Goal: Task Accomplishment & Management: Manage account settings

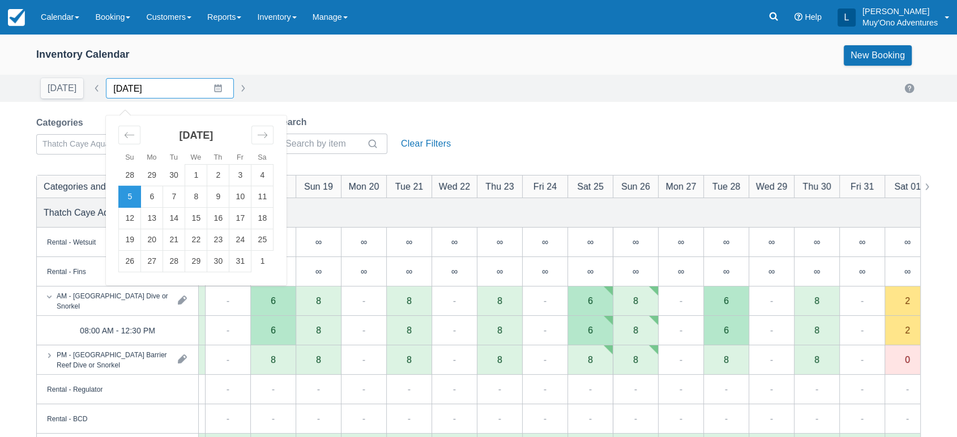
click at [206, 86] on input "10/05/25" at bounding box center [170, 88] width 128 height 20
click at [251, 133] on div "Move forward to switch to the next month." at bounding box center [262, 135] width 22 height 19
click at [261, 219] on td "15" at bounding box center [262, 219] width 22 height 22
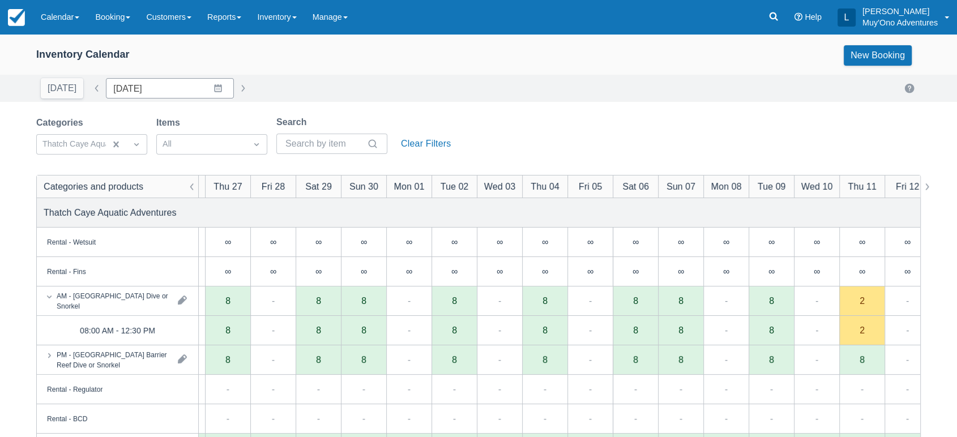
click at [285, 98] on div "Today Date 11/15/25 Navigate forward to interact with the calendar and select a…" at bounding box center [478, 88] width 885 height 20
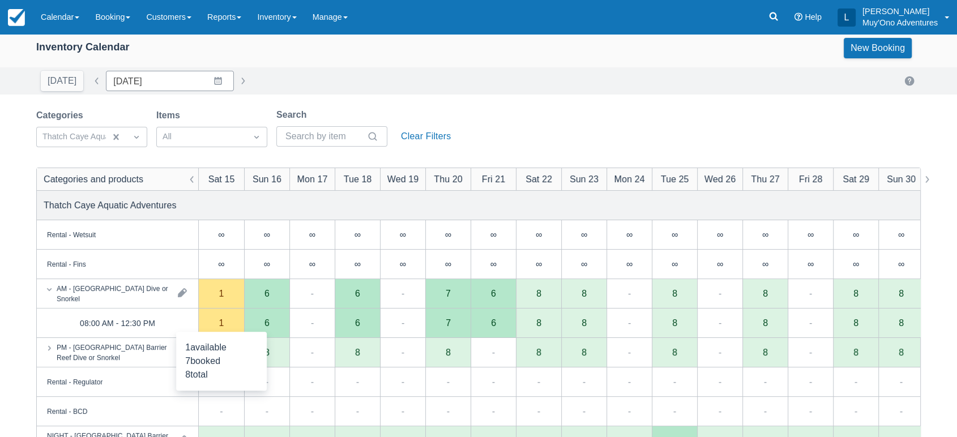
click at [223, 328] on div "1" at bounding box center [221, 323] width 45 height 29
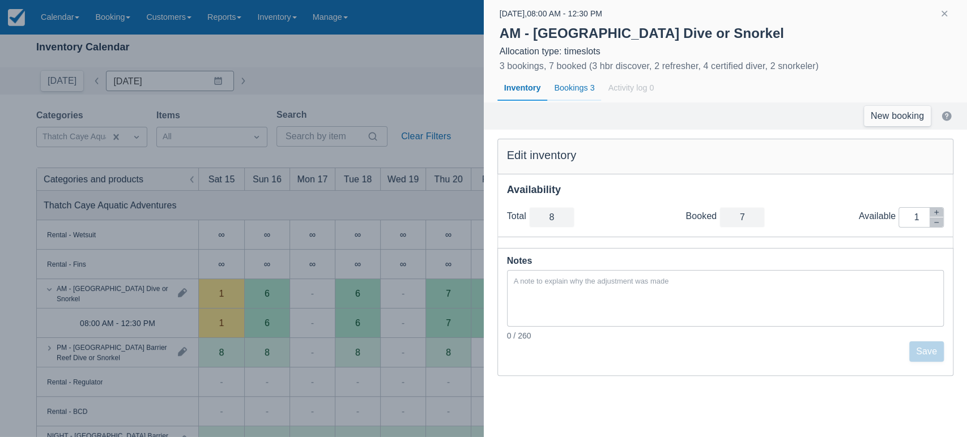
click at [570, 92] on div "Bookings 3" at bounding box center [574, 88] width 54 height 26
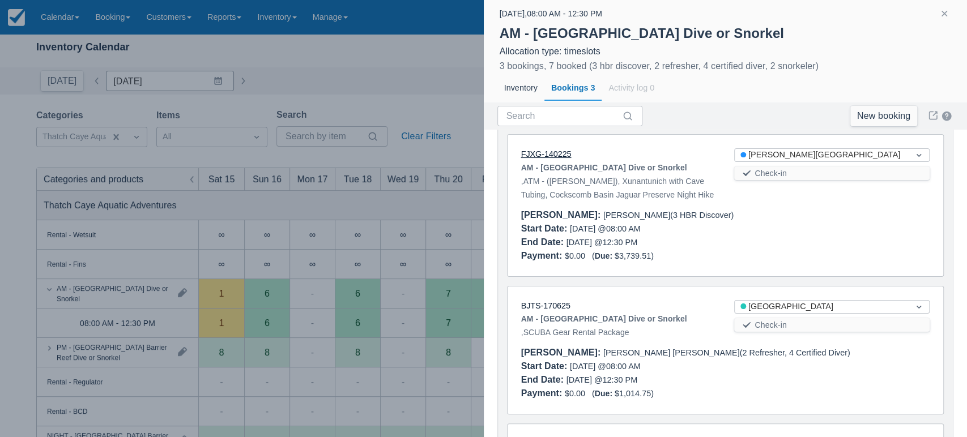
click at [560, 153] on link "FJXG-140225" at bounding box center [546, 154] width 50 height 9
click at [554, 310] on link "BJTS-170625" at bounding box center [545, 305] width 49 height 9
click at [941, 14] on button "button" at bounding box center [944, 14] width 14 height 14
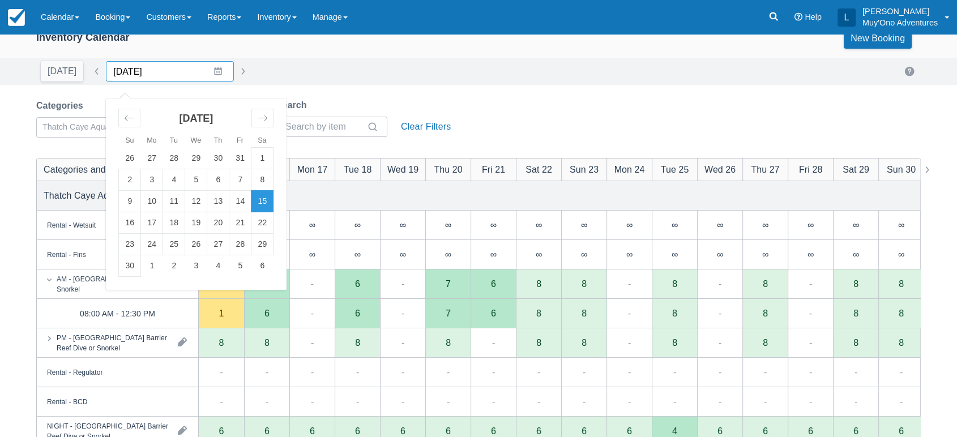
click at [207, 71] on input "11/15/25" at bounding box center [170, 71] width 128 height 20
click at [196, 202] on td "12" at bounding box center [196, 202] width 22 height 22
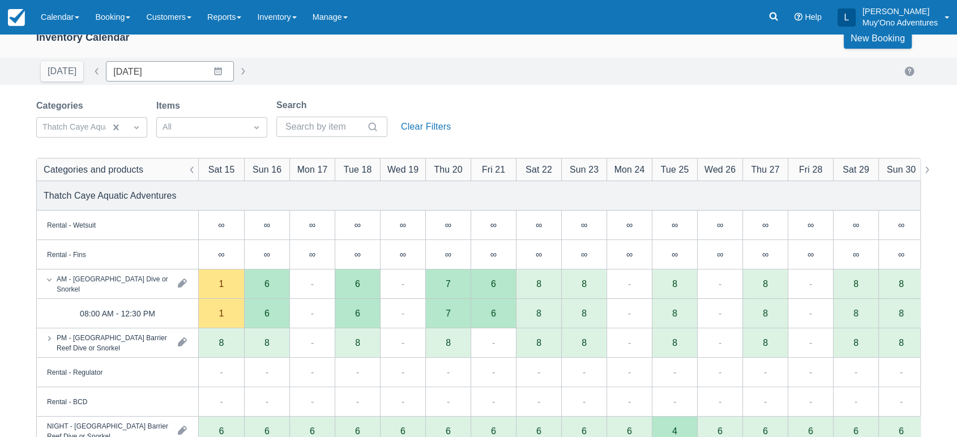
type input "11/12/25"
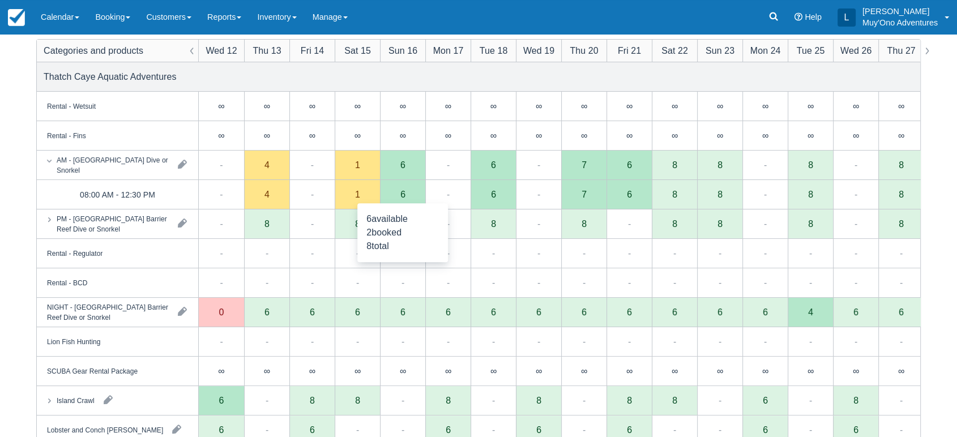
scroll to position [135, 0]
click at [315, 251] on div "-" at bounding box center [311, 254] width 45 height 29
click at [352, 199] on div "1" at bounding box center [357, 195] width 45 height 29
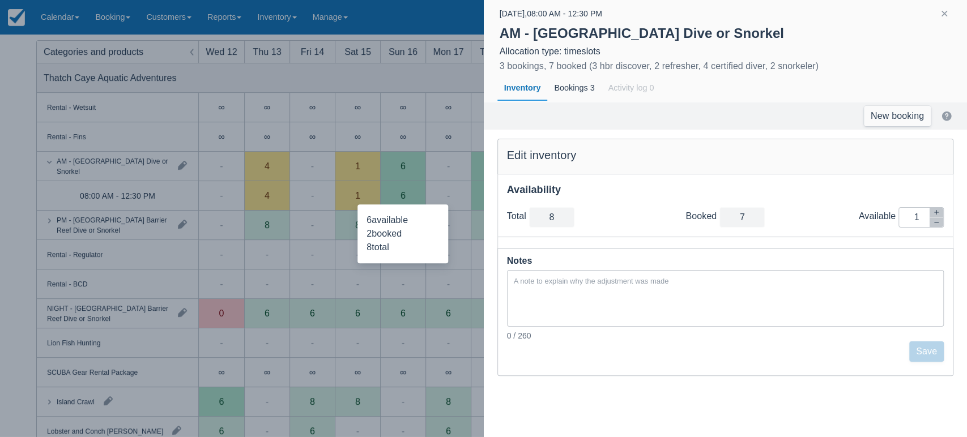
click at [389, 121] on div at bounding box center [483, 218] width 967 height 437
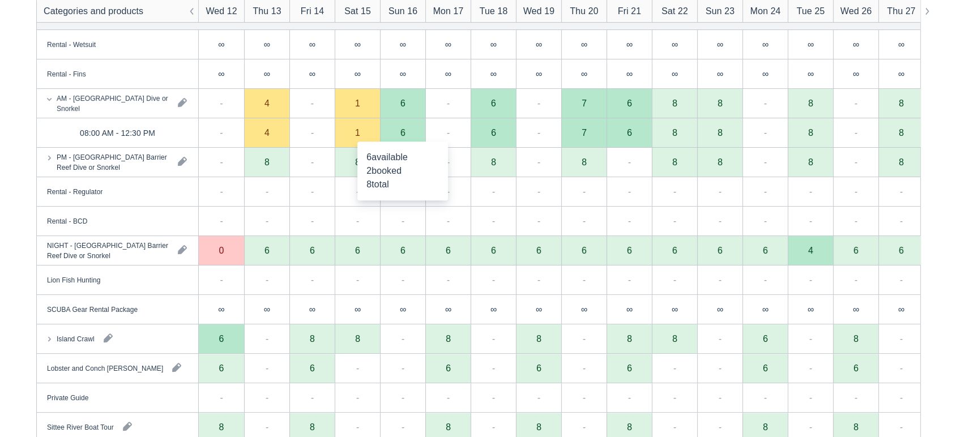
scroll to position [199, 0]
click at [287, 225] on div "-" at bounding box center [266, 220] width 45 height 29
click at [933, 168] on div "Categories Thatch Caye Aquatic Adventures Items All Search Clear Filters Catego…" at bounding box center [478, 220] width 957 height 607
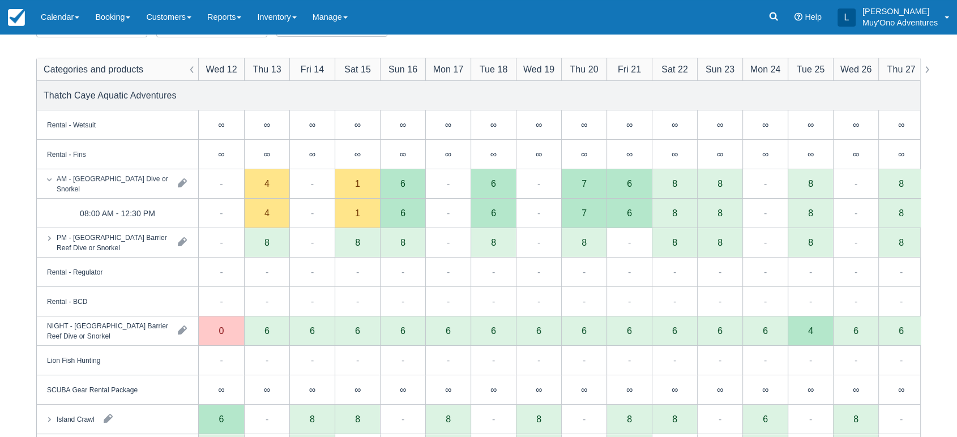
scroll to position [114, 0]
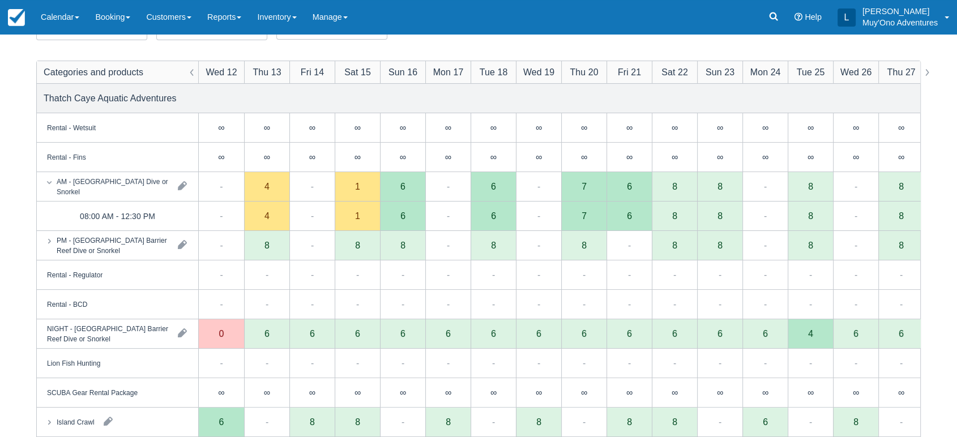
click at [275, 99] on div "Thatch Caye Aquatic Adventures" at bounding box center [479, 98] width 884 height 29
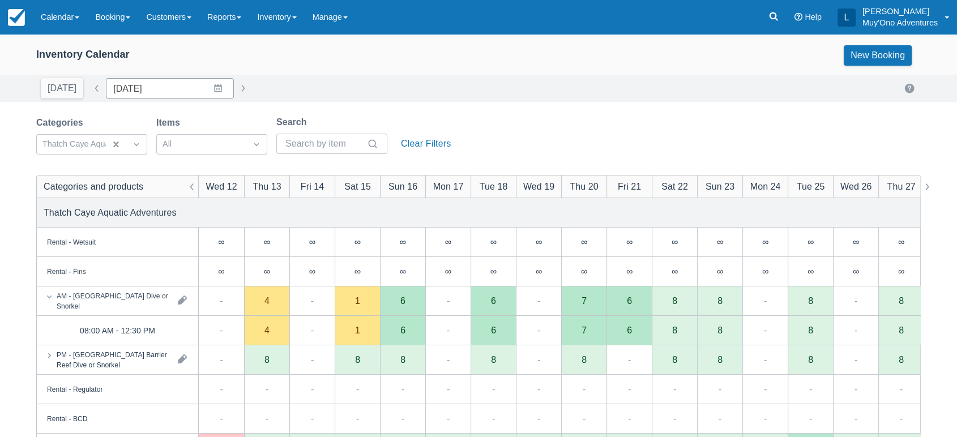
scroll to position [0, 0]
click at [291, 223] on div "Thatch Caye Aquatic Adventures" at bounding box center [479, 212] width 884 height 29
click at [291, 6] on link "Inventory" at bounding box center [276, 17] width 55 height 34
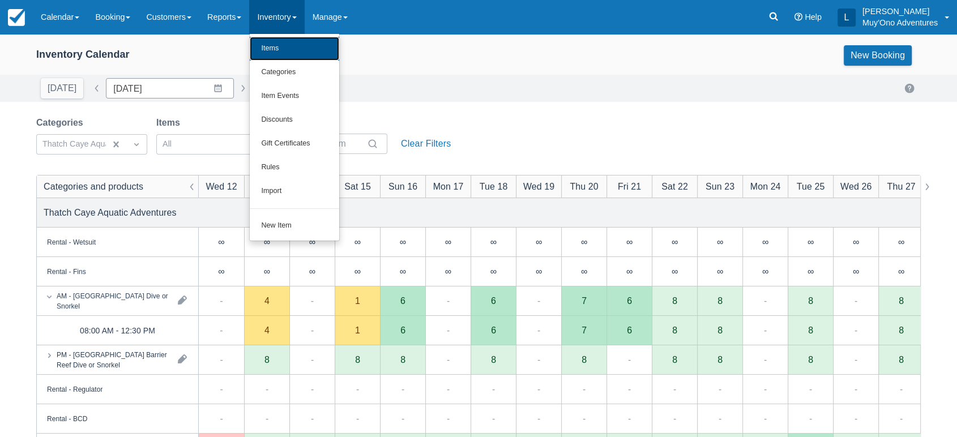
click at [294, 42] on link "Items" at bounding box center [294, 49] width 89 height 24
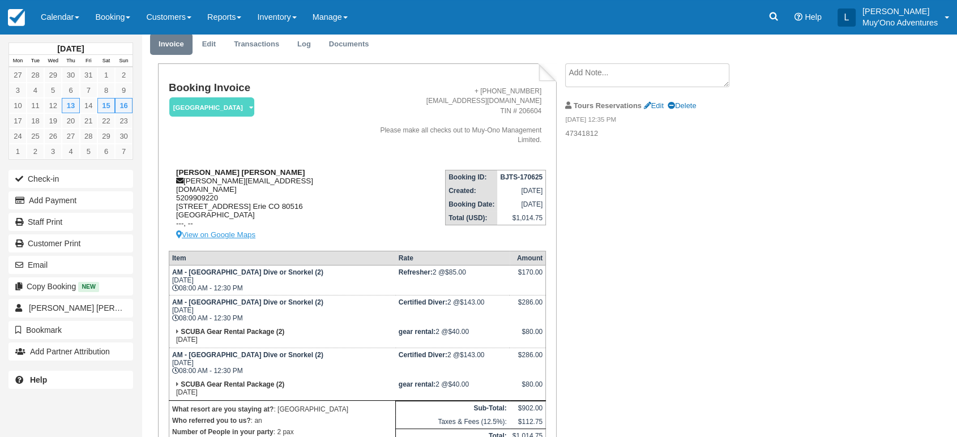
scroll to position [41, 0]
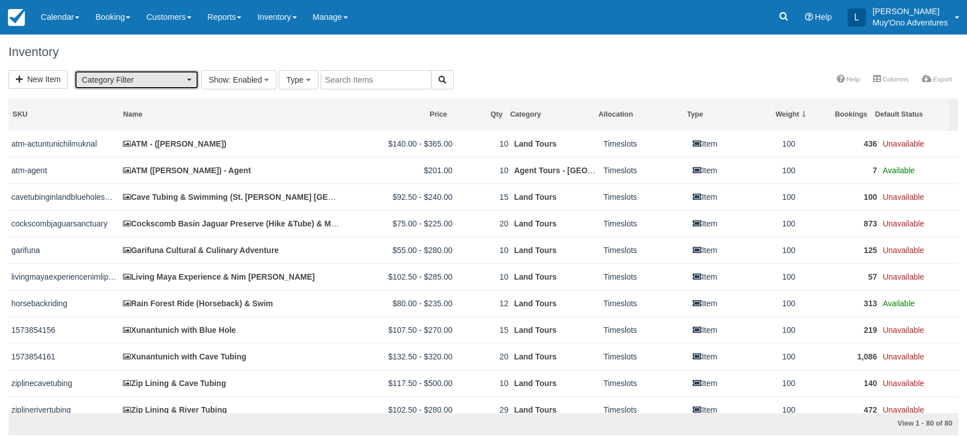
click at [155, 74] on span "Category Filter" at bounding box center [133, 79] width 103 height 11
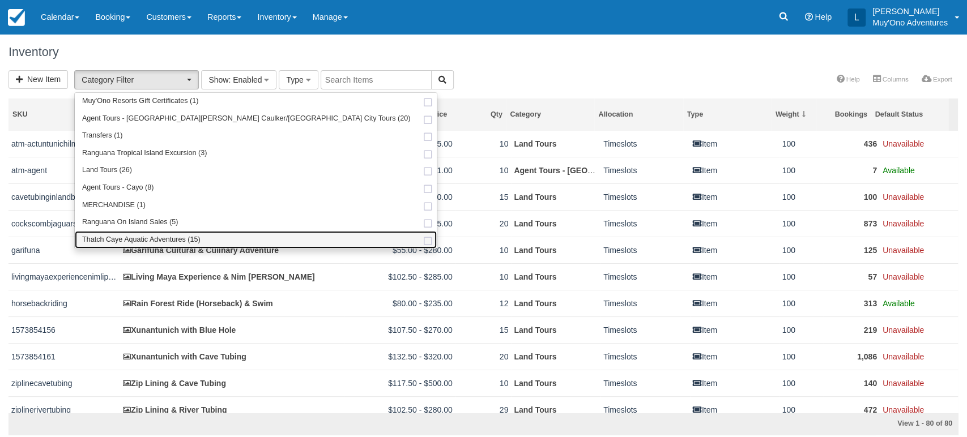
click at [154, 234] on link "Thatch Caye Aquatic Adventures (15)" at bounding box center [256, 240] width 362 height 18
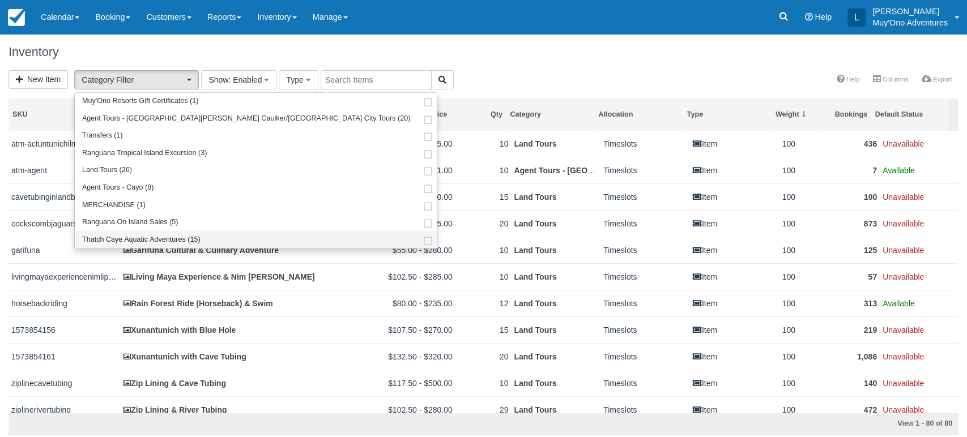
select select "64"
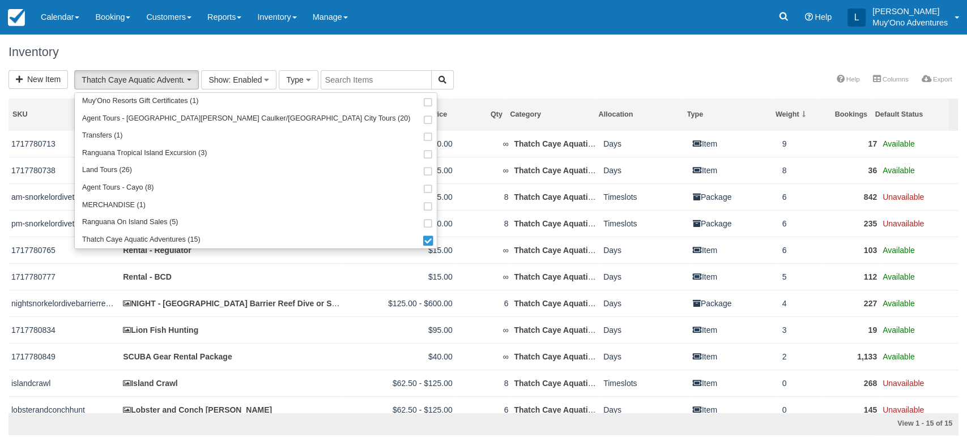
click at [488, 75] on div "New Item Thatch Caye Aquatic Adventures (15) Muy'Ono Resorts Gift Certificates …" at bounding box center [483, 80] width 967 height 21
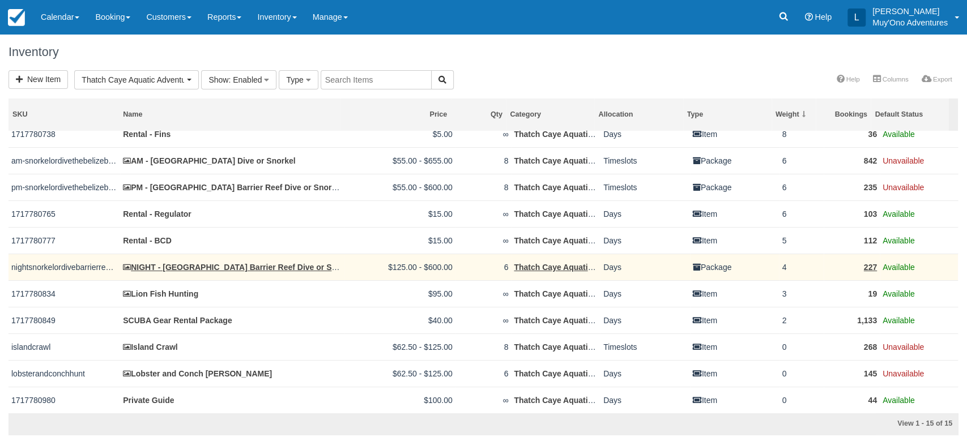
scroll to position [29, 0]
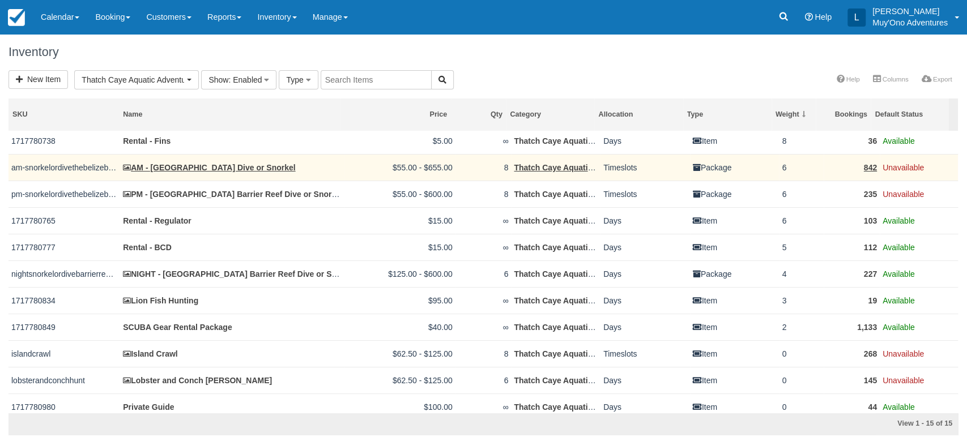
click at [211, 172] on td "AM - [GEOGRAPHIC_DATA] Dive or Snorkel" at bounding box center [231, 167] width 223 height 27
click at [220, 167] on link "AM - [GEOGRAPHIC_DATA] Dive or Snorkel" at bounding box center [209, 167] width 172 height 9
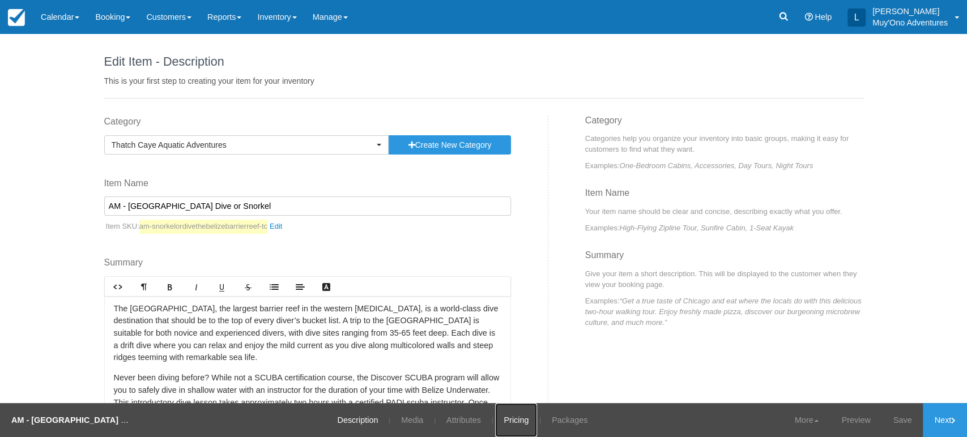
click at [517, 416] on link "Pricing" at bounding box center [516, 420] width 42 height 34
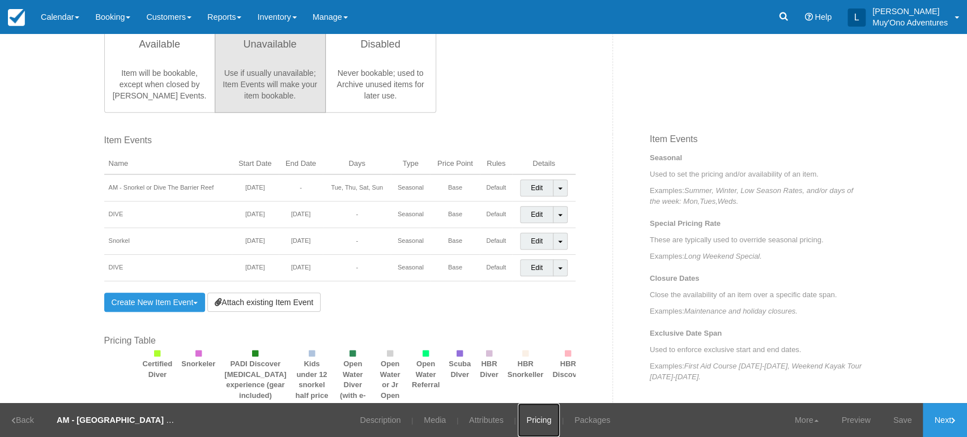
scroll to position [710, 0]
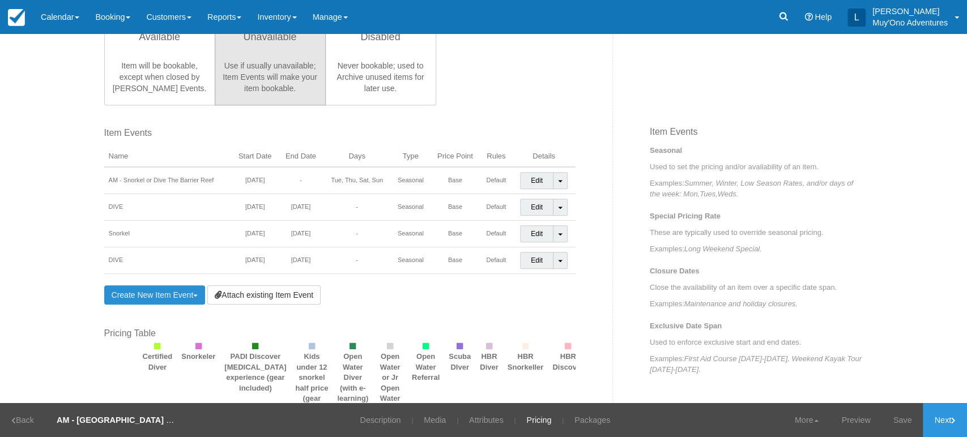
click at [190, 291] on link "Create New Item Event Toggle Dropdown" at bounding box center [154, 294] width 101 height 19
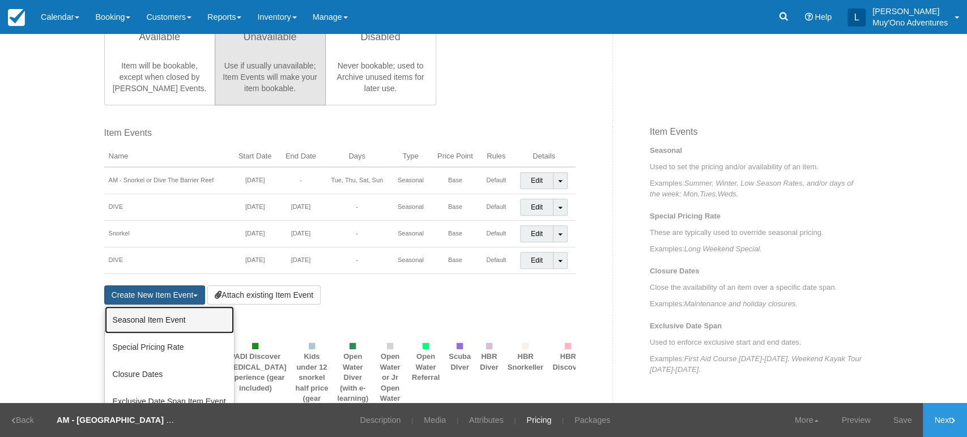
click at [165, 315] on link "Seasonal Item Event" at bounding box center [169, 319] width 129 height 27
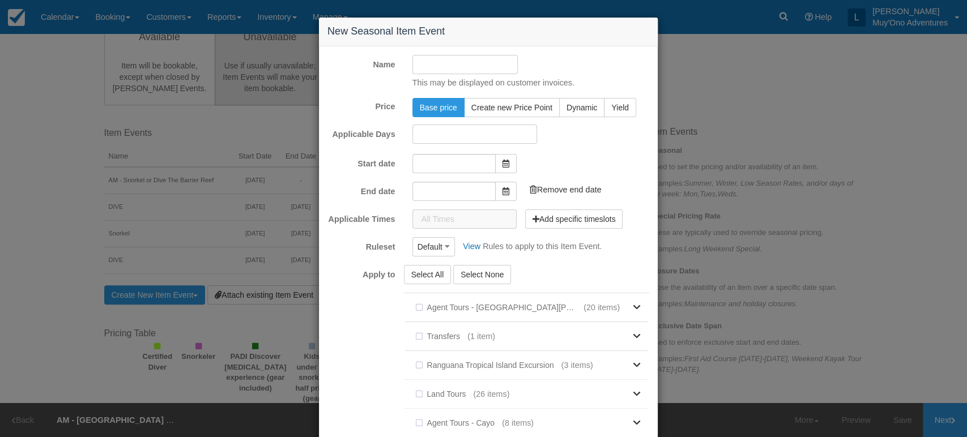
type input "[DATE]"
type input "11/06/25"
click at [503, 65] on input "Name" at bounding box center [465, 64] width 106 height 19
type input "Refresher"
click at [473, 169] on input "[DATE]" at bounding box center [453, 161] width 83 height 19
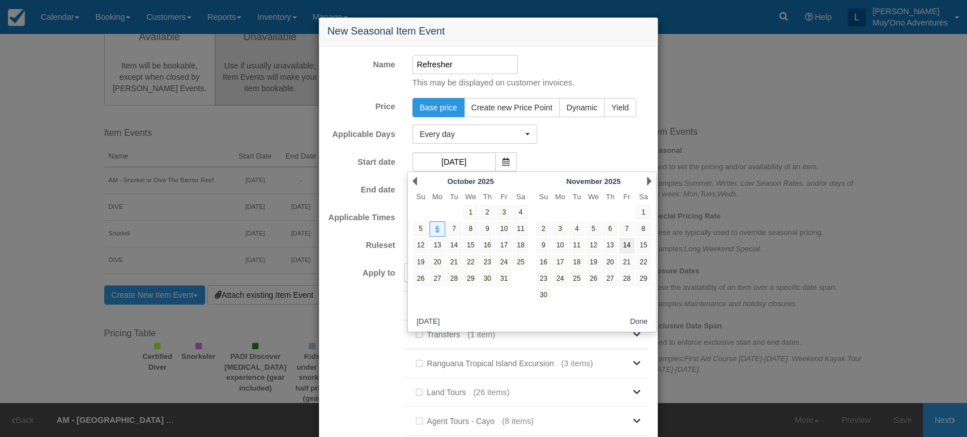
click at [624, 244] on link "14" at bounding box center [626, 245] width 15 height 15
type input "[DATE]"
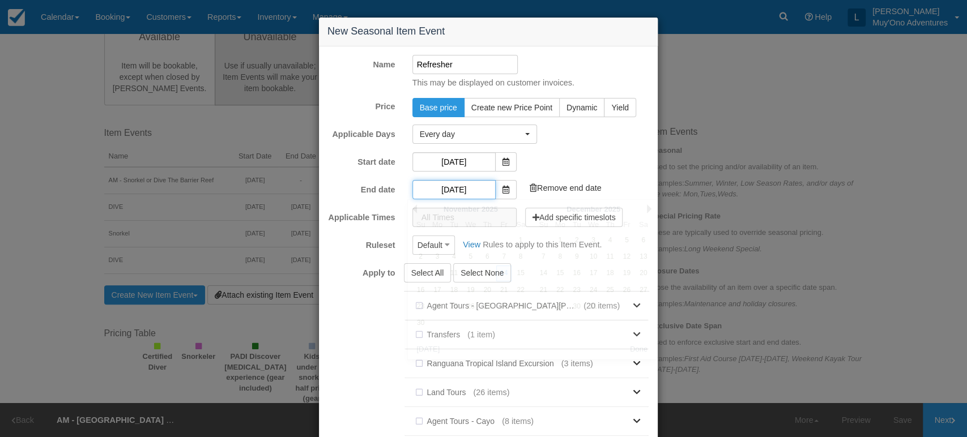
click at [471, 186] on input "[DATE]" at bounding box center [453, 189] width 83 height 19
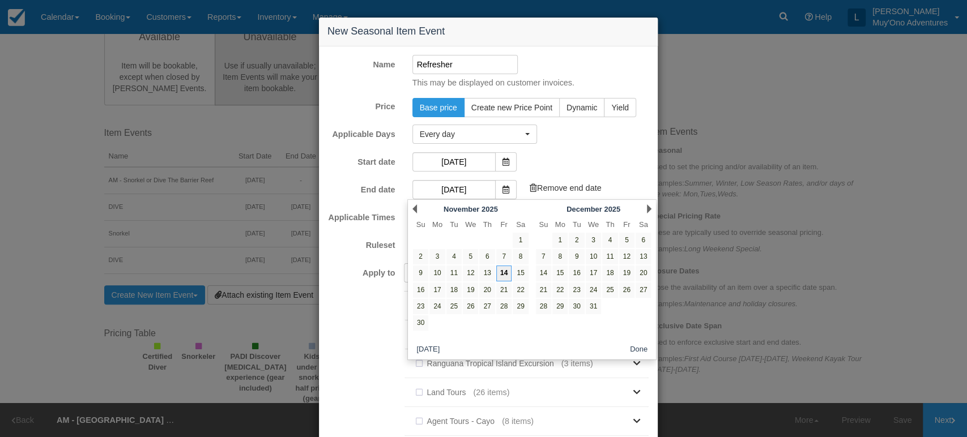
click at [503, 271] on link "14" at bounding box center [503, 273] width 15 height 15
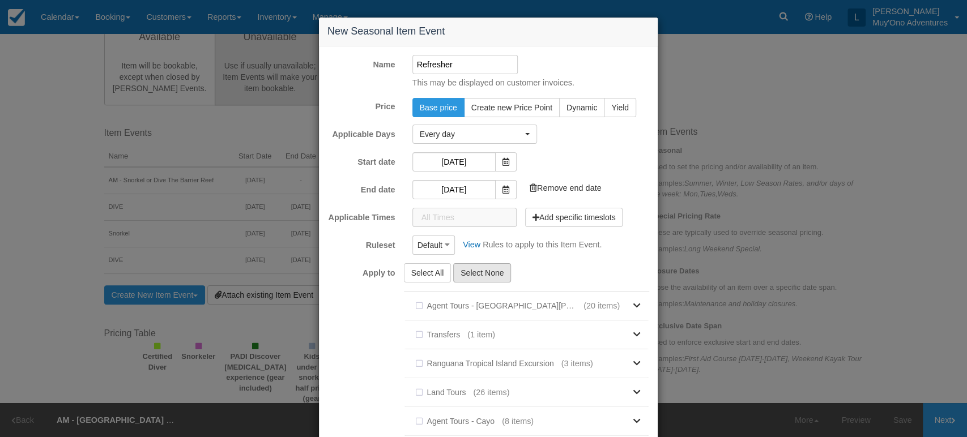
scroll to position [158, 0]
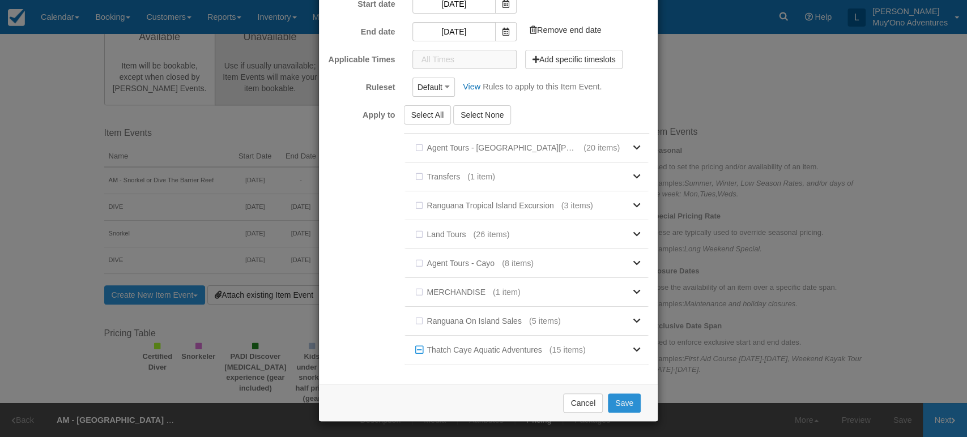
click at [622, 402] on button "Save" at bounding box center [624, 403] width 33 height 19
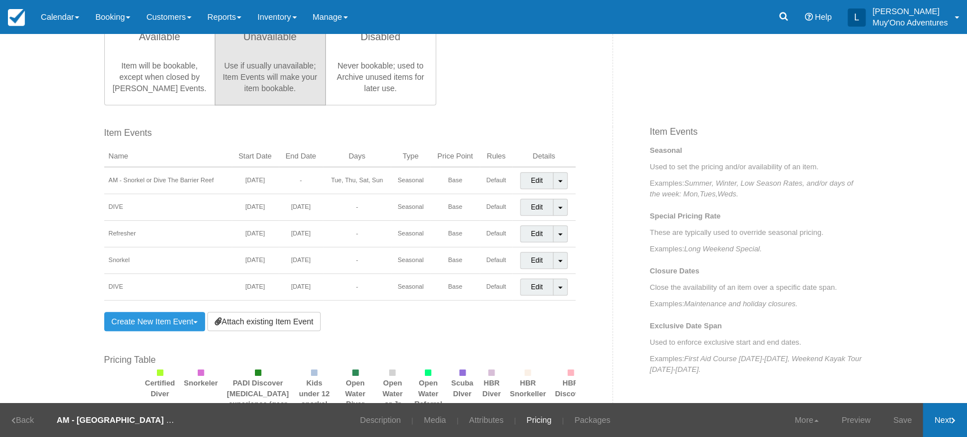
click at [936, 418] on link "Next" at bounding box center [945, 420] width 44 height 34
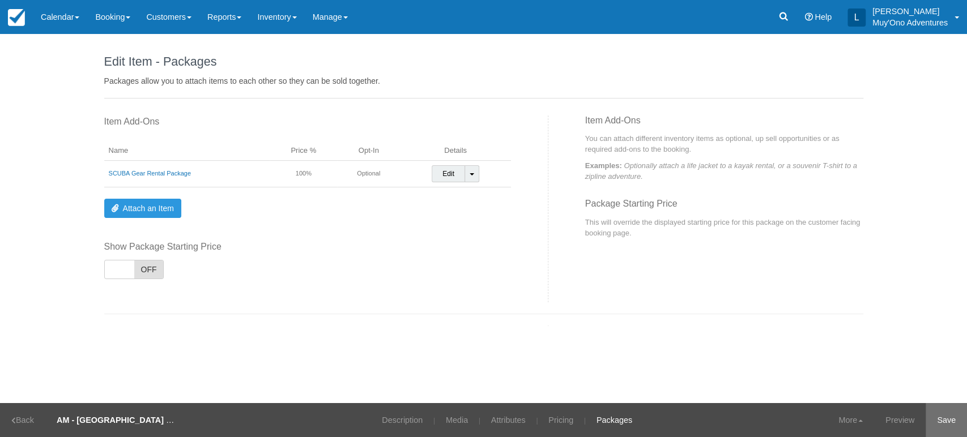
click at [942, 422] on link "Save" at bounding box center [945, 420] width 41 height 34
click at [275, 130] on div "Item Add-Ons Name Price % Opt-In Details SCUBA Gear Rental Package 100% Optiona…" at bounding box center [322, 209] width 453 height 187
click at [83, 14] on link "Calendar" at bounding box center [60, 17] width 54 height 34
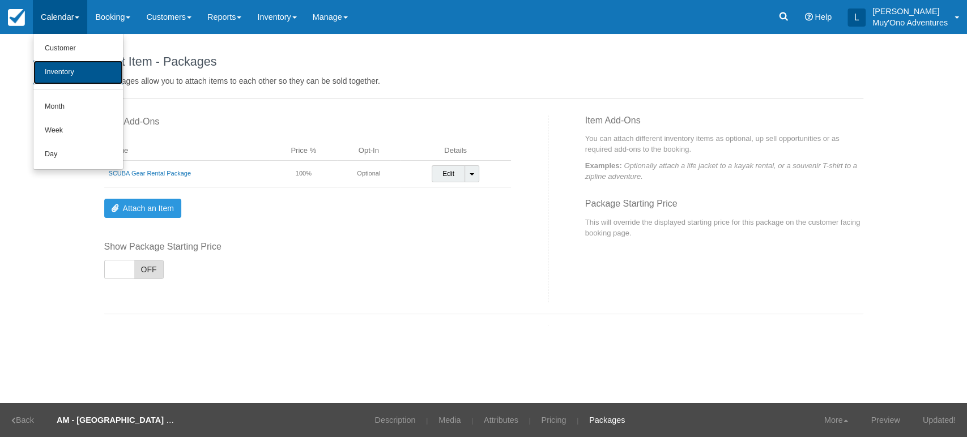
click at [65, 72] on link "Inventory" at bounding box center [77, 73] width 89 height 24
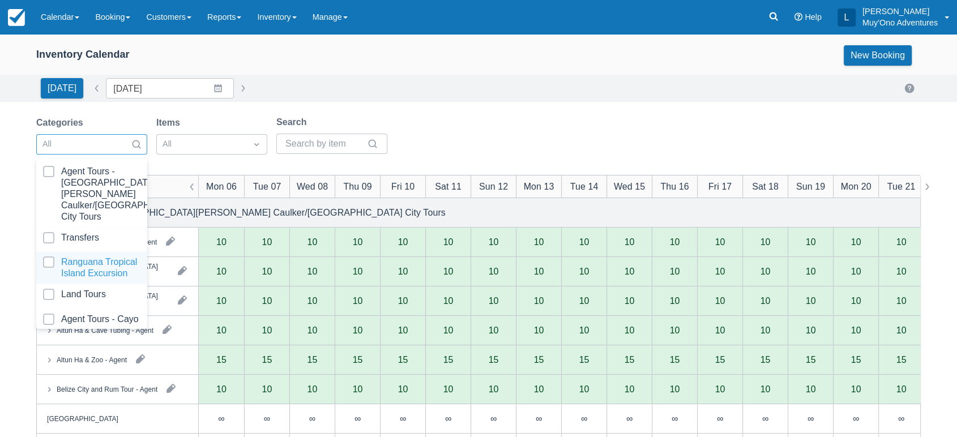
scroll to position [113, 0]
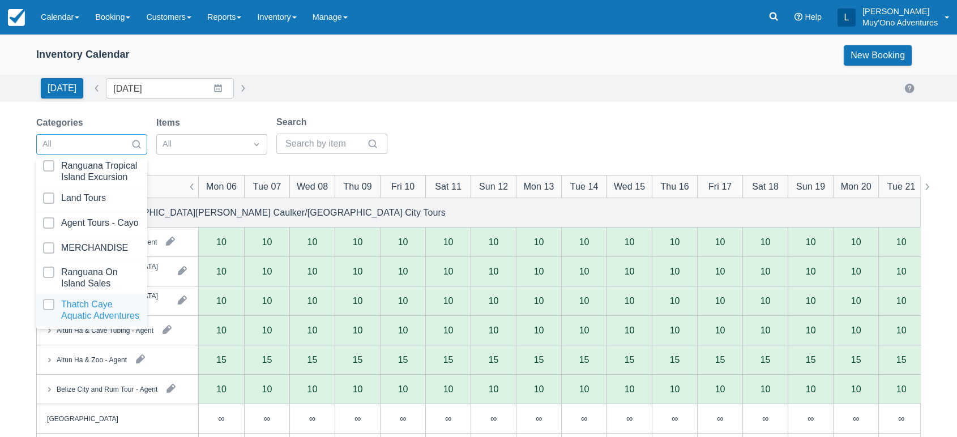
click at [86, 299] on div at bounding box center [91, 310] width 97 height 23
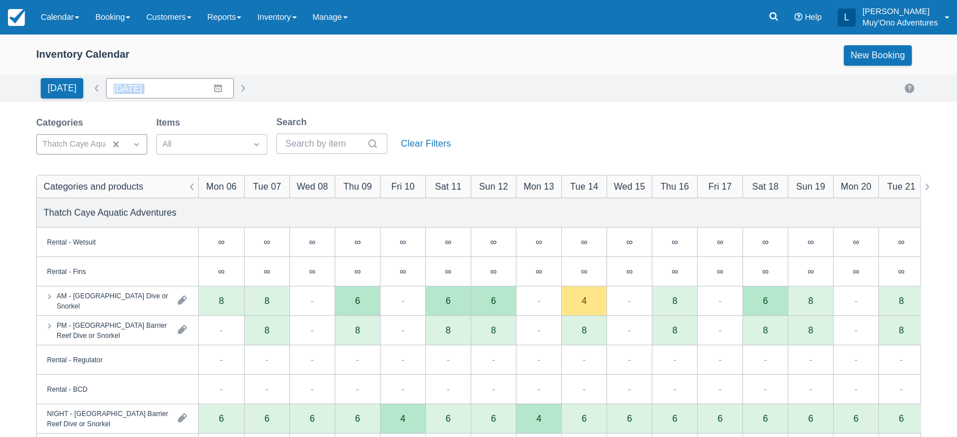
drag, startPoint x: 523, startPoint y: 96, endPoint x: 208, endPoint y: 89, distance: 314.4
click at [208, 89] on div "[DATE] Date [DATE] Navigate forward to interact with the calendar and select a …" at bounding box center [478, 88] width 885 height 20
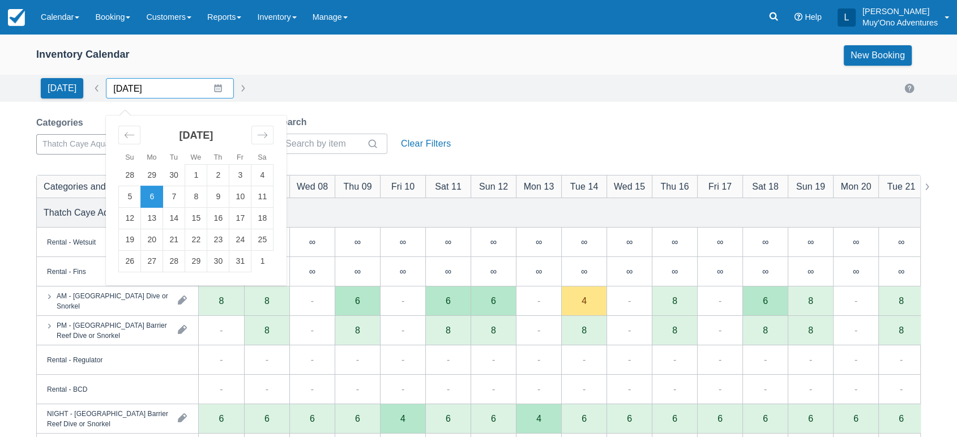
click at [210, 87] on input "[DATE]" at bounding box center [170, 88] width 128 height 20
click at [257, 137] on icon "Move forward to switch to the next month." at bounding box center [262, 135] width 11 height 11
click at [229, 219] on td "14" at bounding box center [240, 219] width 22 height 22
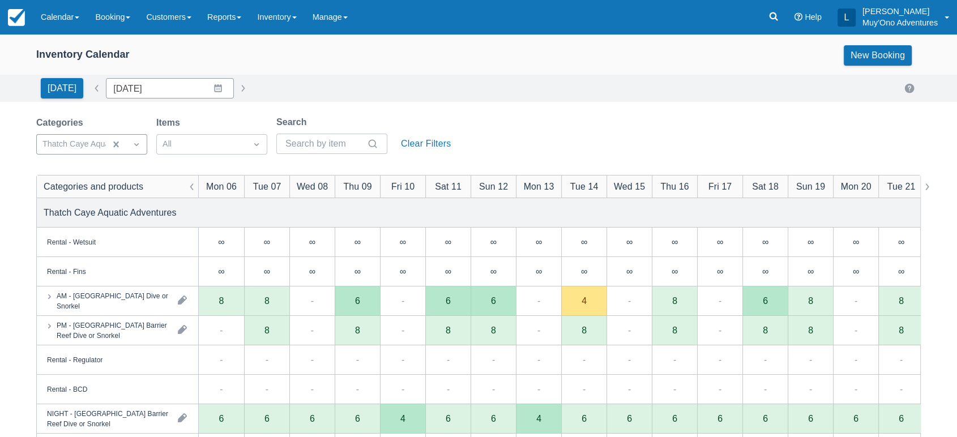
type input "[DATE]"
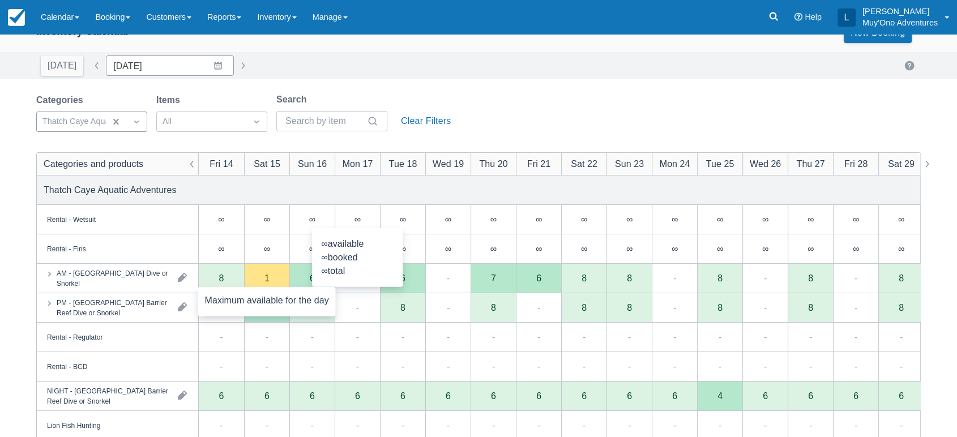
scroll to position [27, 0]
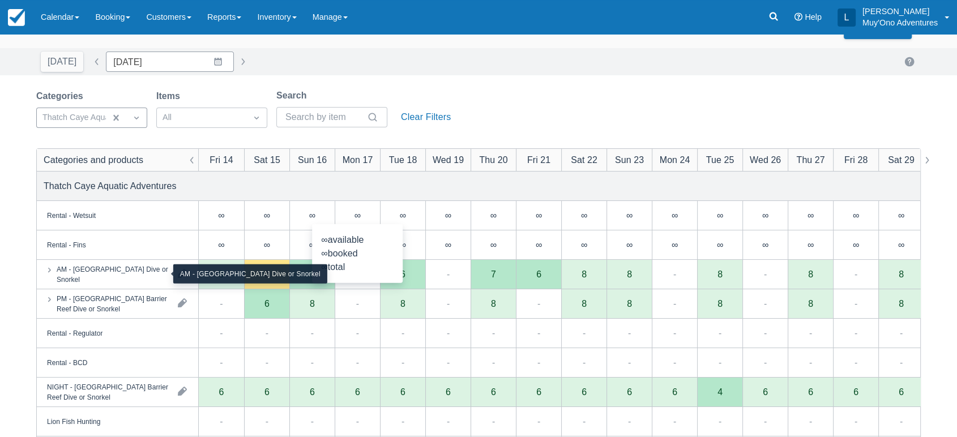
drag, startPoint x: 143, startPoint y: 273, endPoint x: 162, endPoint y: 280, distance: 19.9
click at [162, 280] on div "AM - [GEOGRAPHIC_DATA] Dive or Snorkel" at bounding box center [113, 274] width 112 height 20
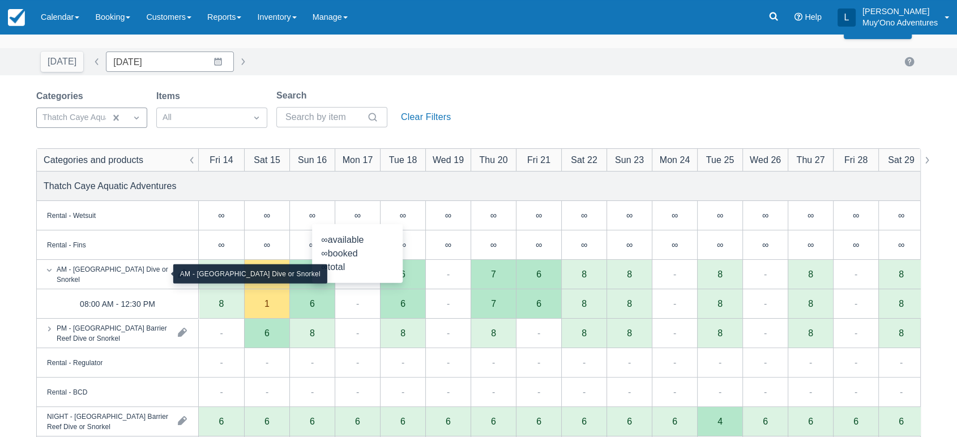
click at [162, 280] on div "AM - [GEOGRAPHIC_DATA] Dive or Snorkel" at bounding box center [113, 274] width 112 height 20
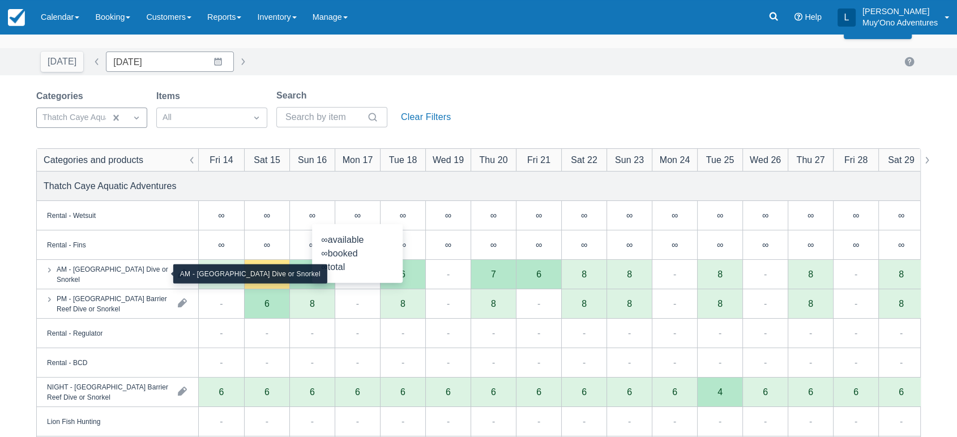
click at [151, 280] on div "AM - [GEOGRAPHIC_DATA] Dive or Snorkel" at bounding box center [113, 274] width 112 height 20
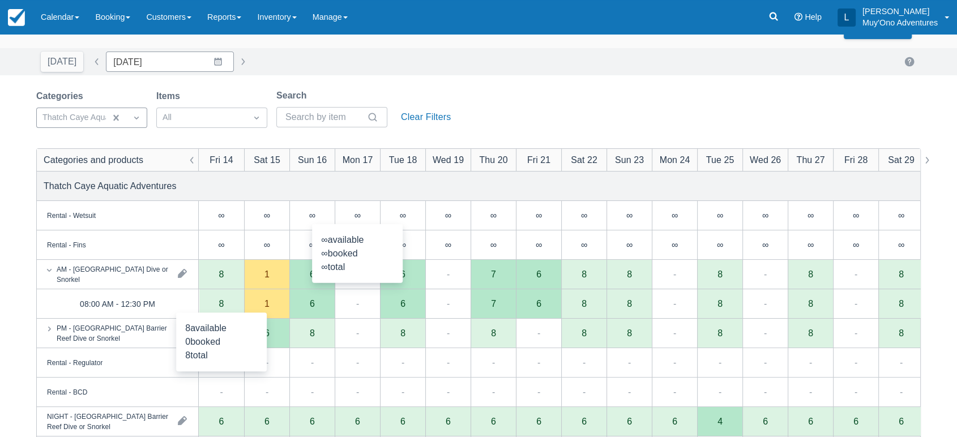
click at [215, 298] on div "8" at bounding box center [221, 303] width 45 height 29
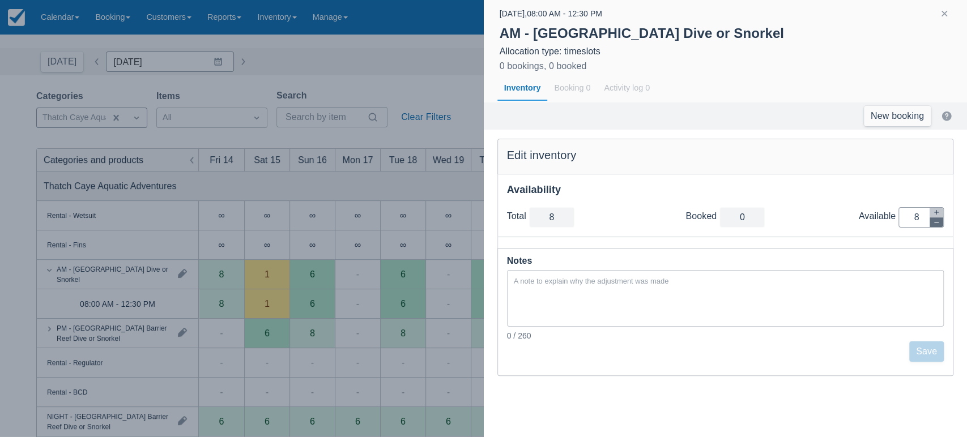
click at [940, 221] on button "button" at bounding box center [936, 222] width 14 height 10
type input "7"
click at [940, 221] on button "button" at bounding box center [936, 222] width 14 height 10
type input "6"
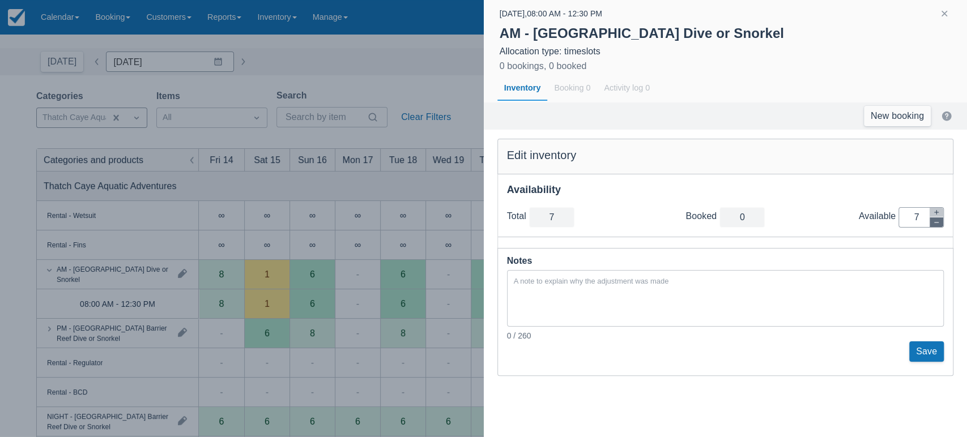
type input "6"
click at [940, 221] on button "button" at bounding box center [936, 222] width 14 height 10
type input "5"
click at [940, 221] on button "button" at bounding box center [936, 222] width 14 height 10
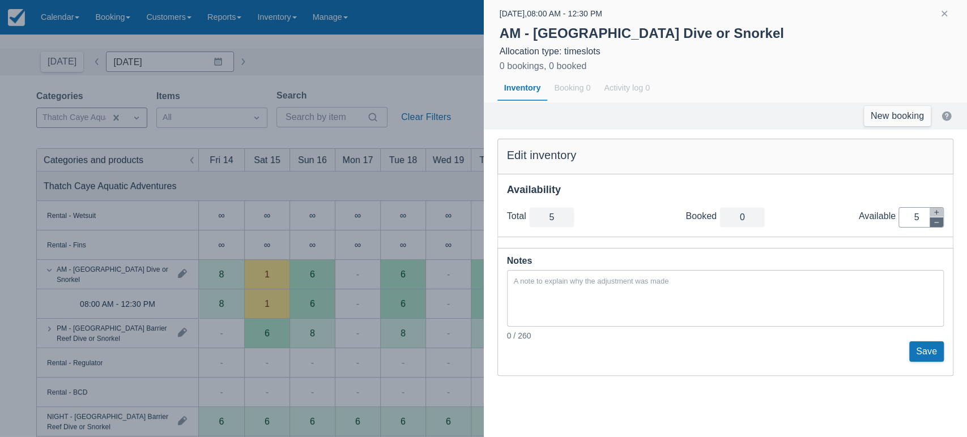
type input "4"
click at [940, 221] on button "button" at bounding box center [936, 222] width 14 height 10
type input "3"
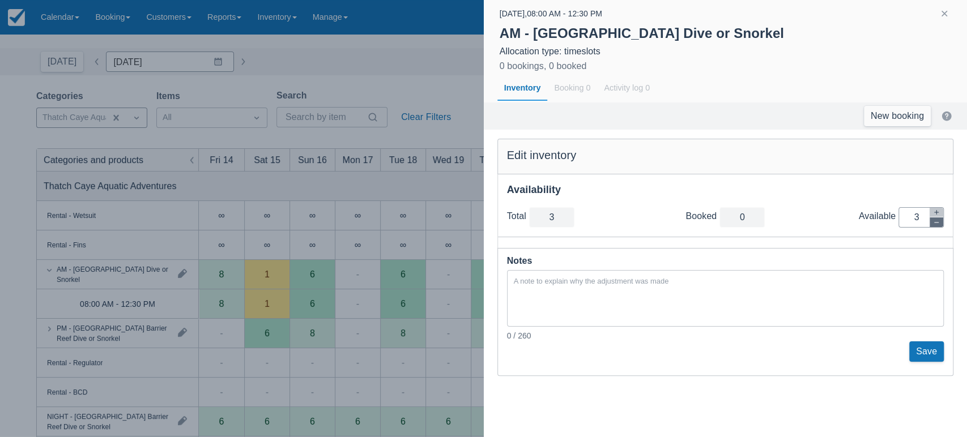
click at [940, 221] on button "button" at bounding box center [936, 222] width 14 height 10
type input "2"
click at [933, 353] on button "Save" at bounding box center [926, 352] width 35 height 20
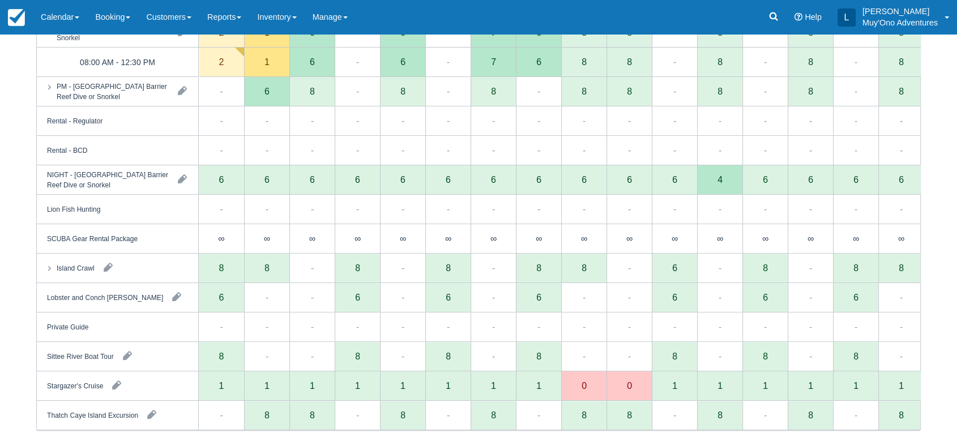
scroll to position [0, 0]
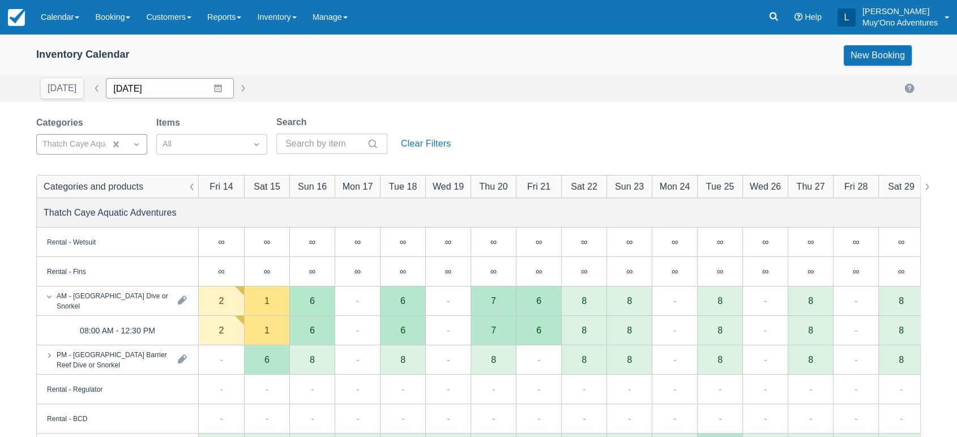
click at [207, 84] on input "[DATE]" at bounding box center [170, 88] width 128 height 20
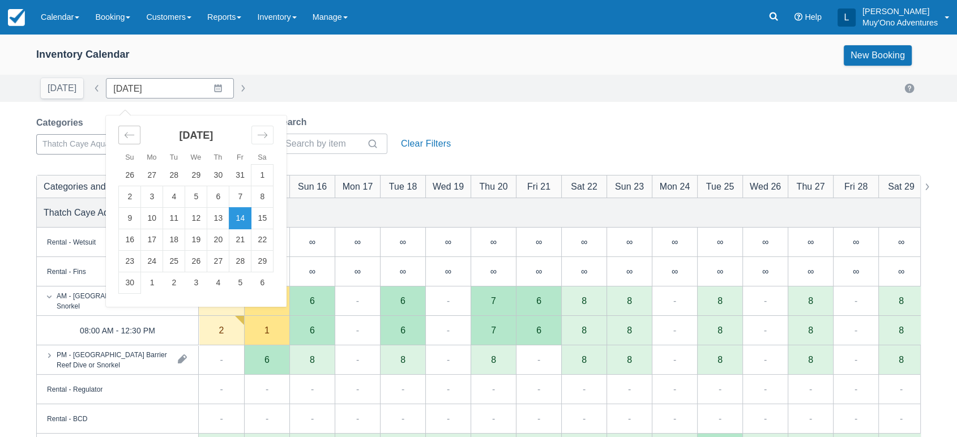
click at [124, 132] on icon "Move backward to switch to the previous month." at bounding box center [129, 135] width 11 height 11
click at [152, 198] on td "6" at bounding box center [152, 197] width 22 height 22
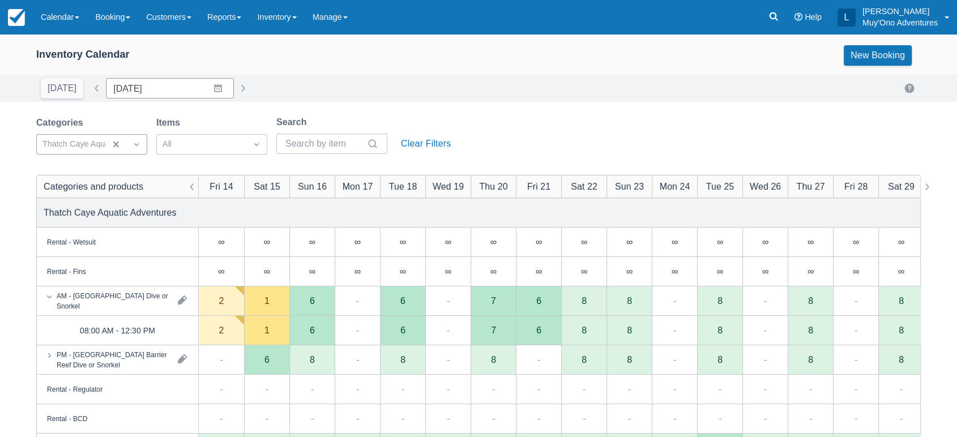
type input "[DATE]"
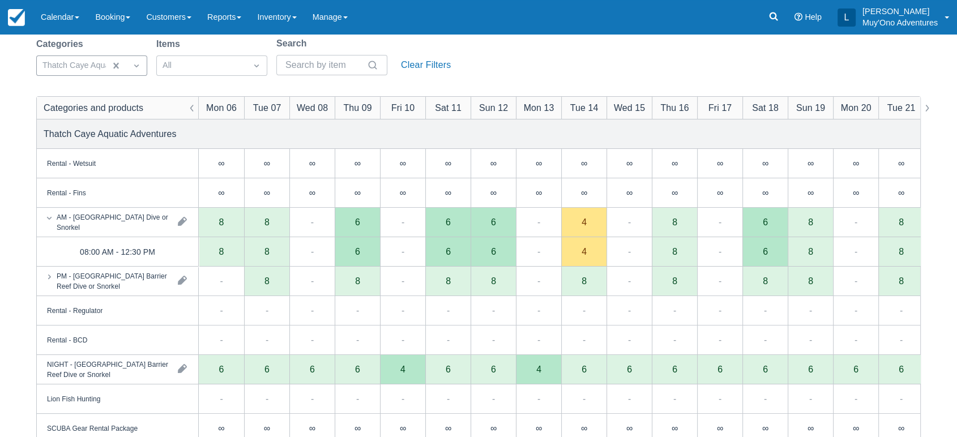
scroll to position [78, 0]
